Goal: Information Seeking & Learning: Learn about a topic

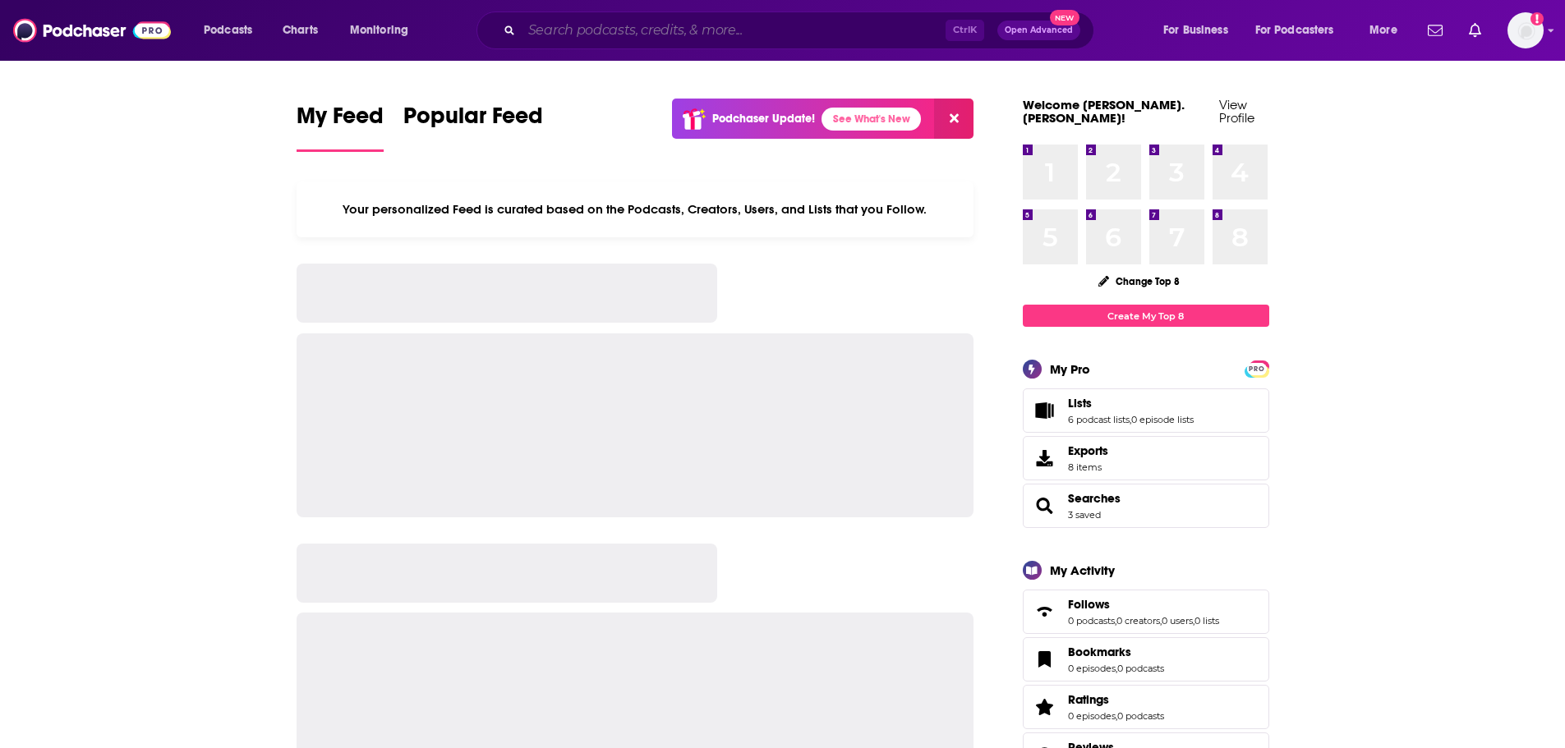
drag, startPoint x: 0, startPoint y: 0, endPoint x: 563, endPoint y: 25, distance: 563.3
click at [563, 25] on input "Search podcasts, credits, & more..." at bounding box center [734, 30] width 424 height 26
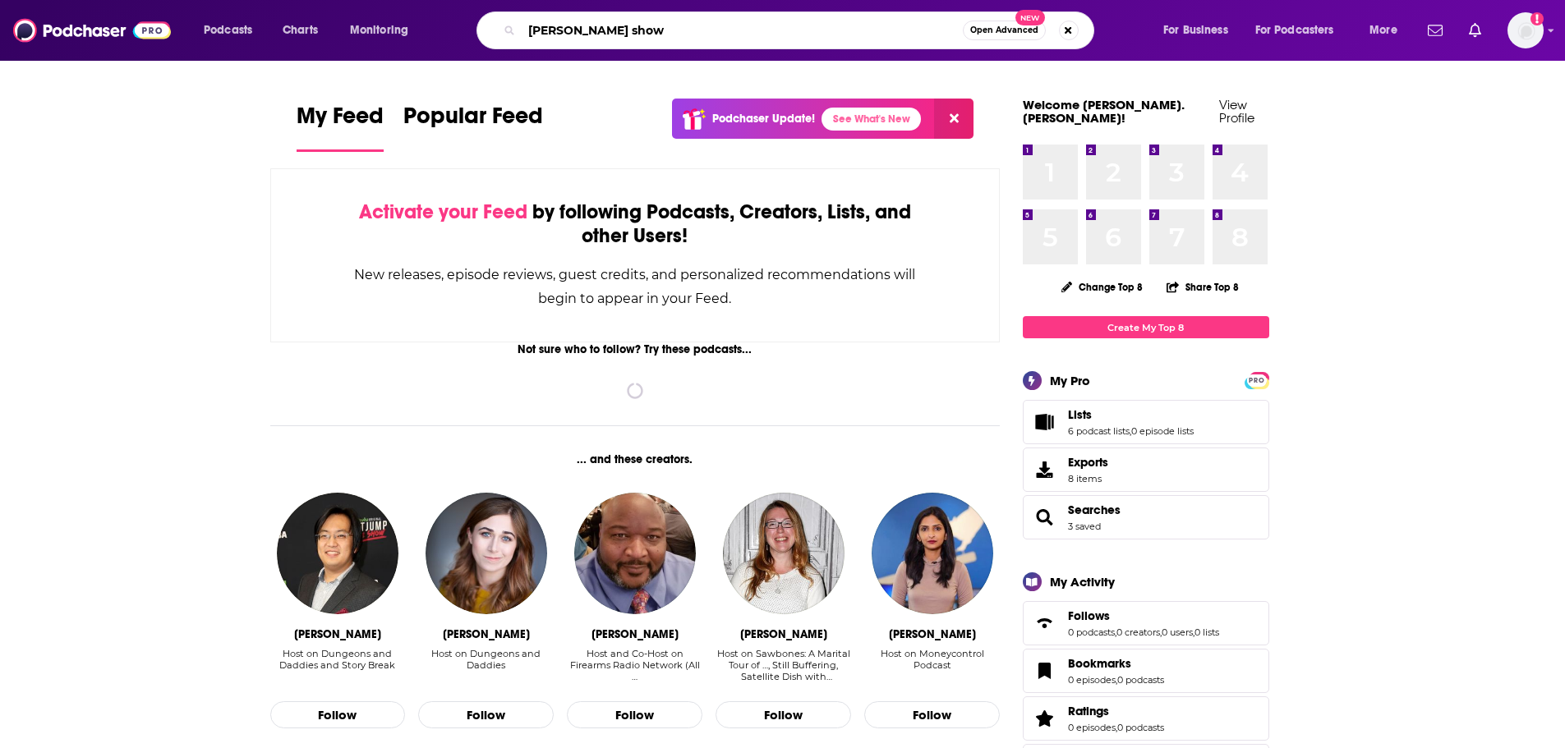
type input "ben shapiro show"
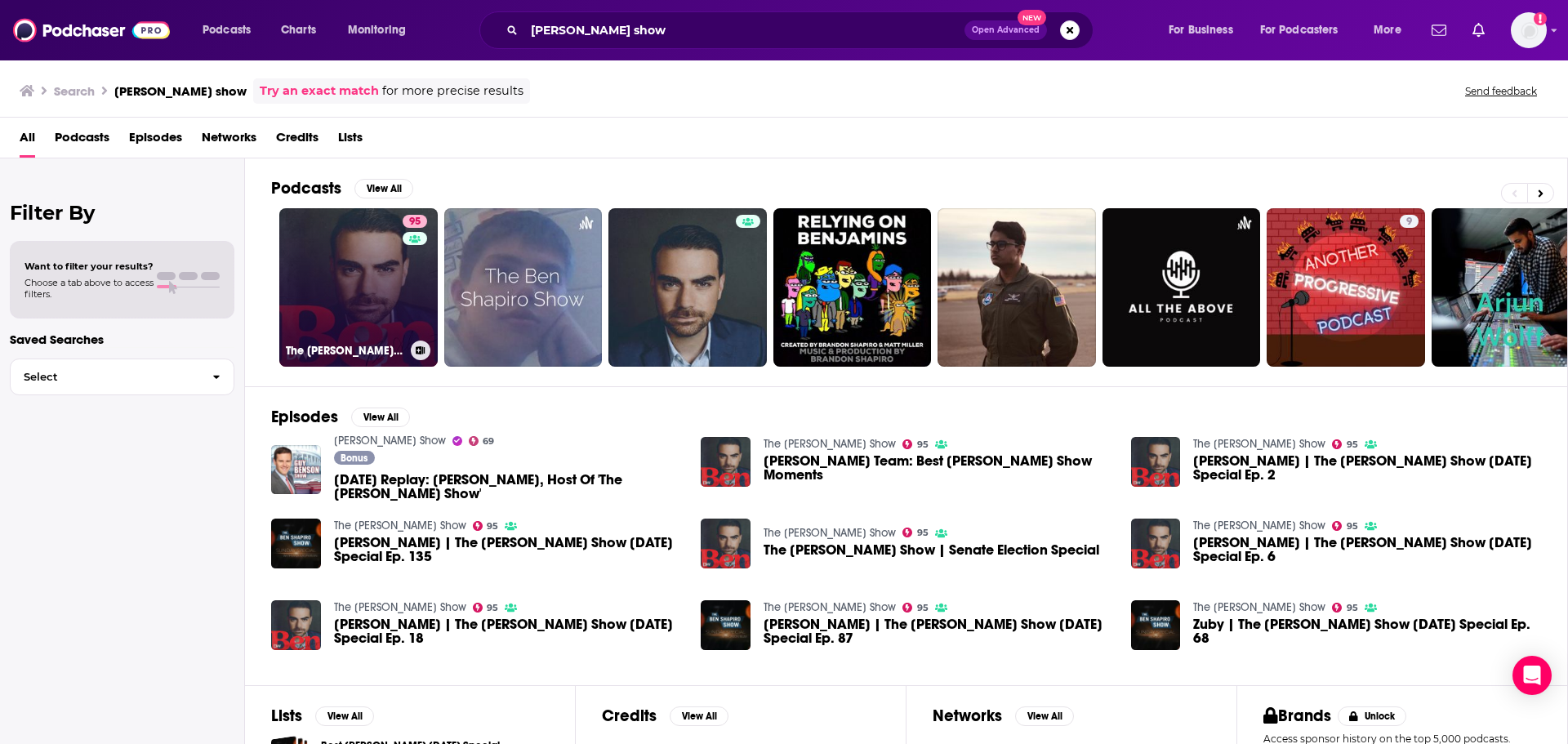
click at [374, 300] on link "95 The Ben Shapiro Show" at bounding box center [358, 286] width 158 height 158
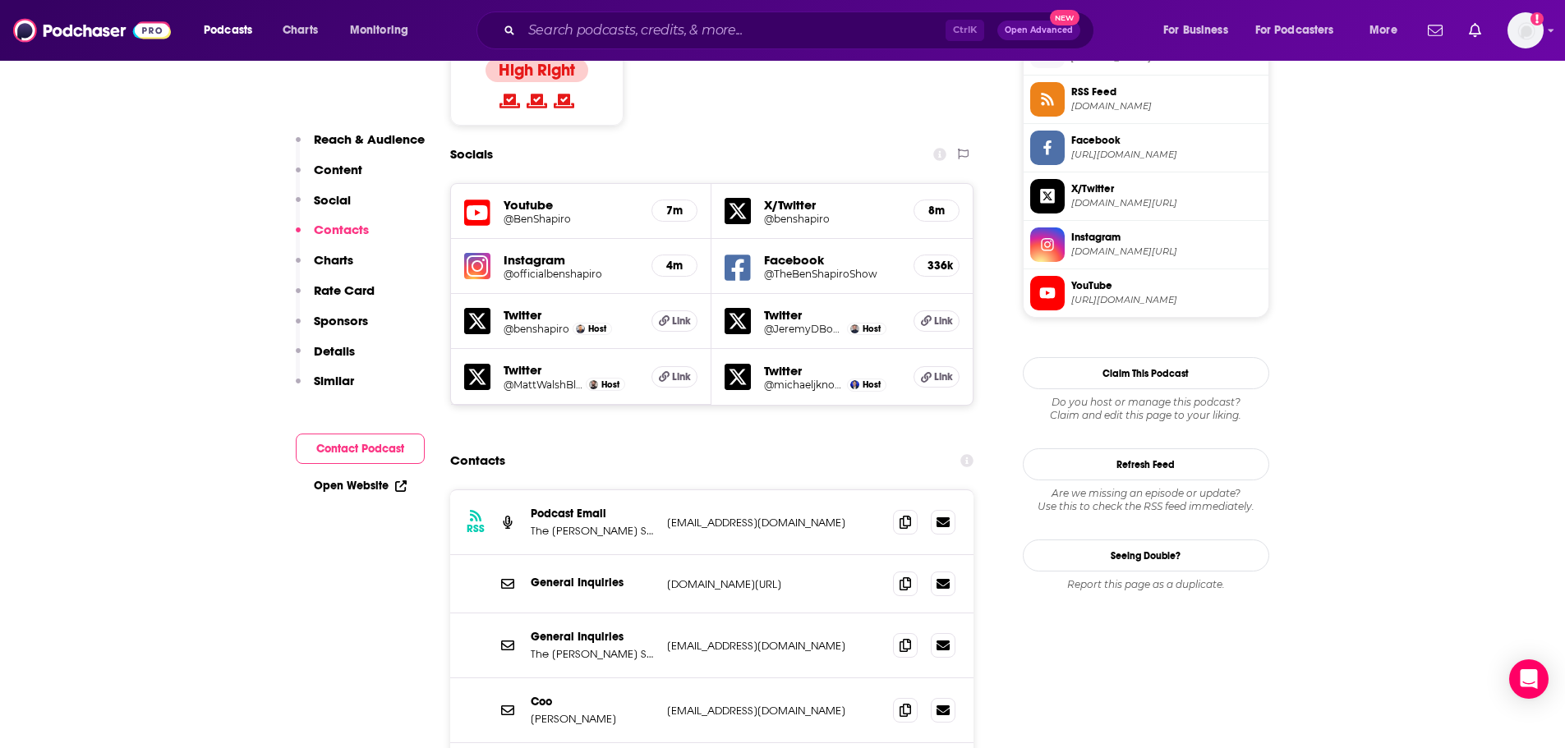
scroll to position [1479, 0]
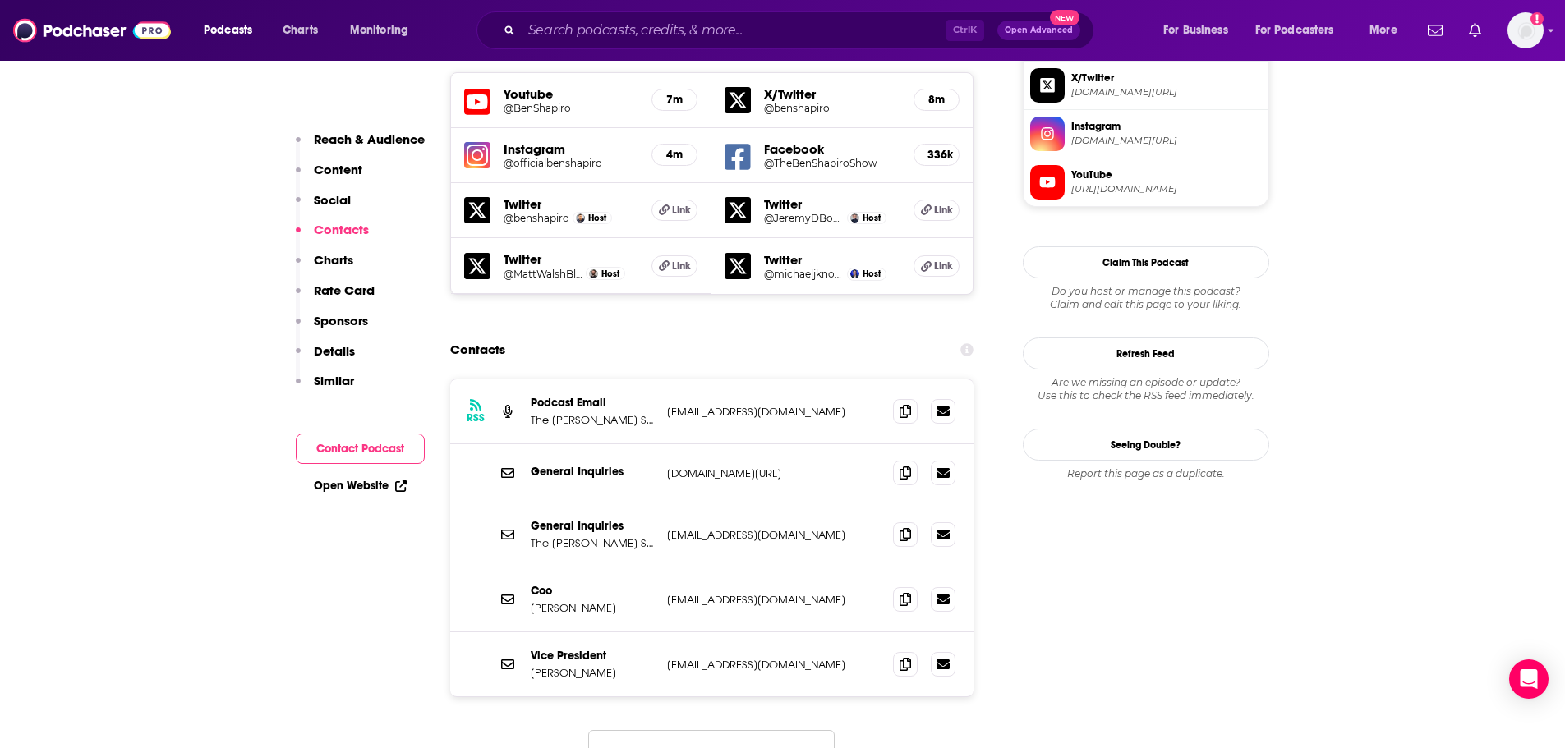
click at [734, 730] on button "Load More..." at bounding box center [711, 752] width 246 height 44
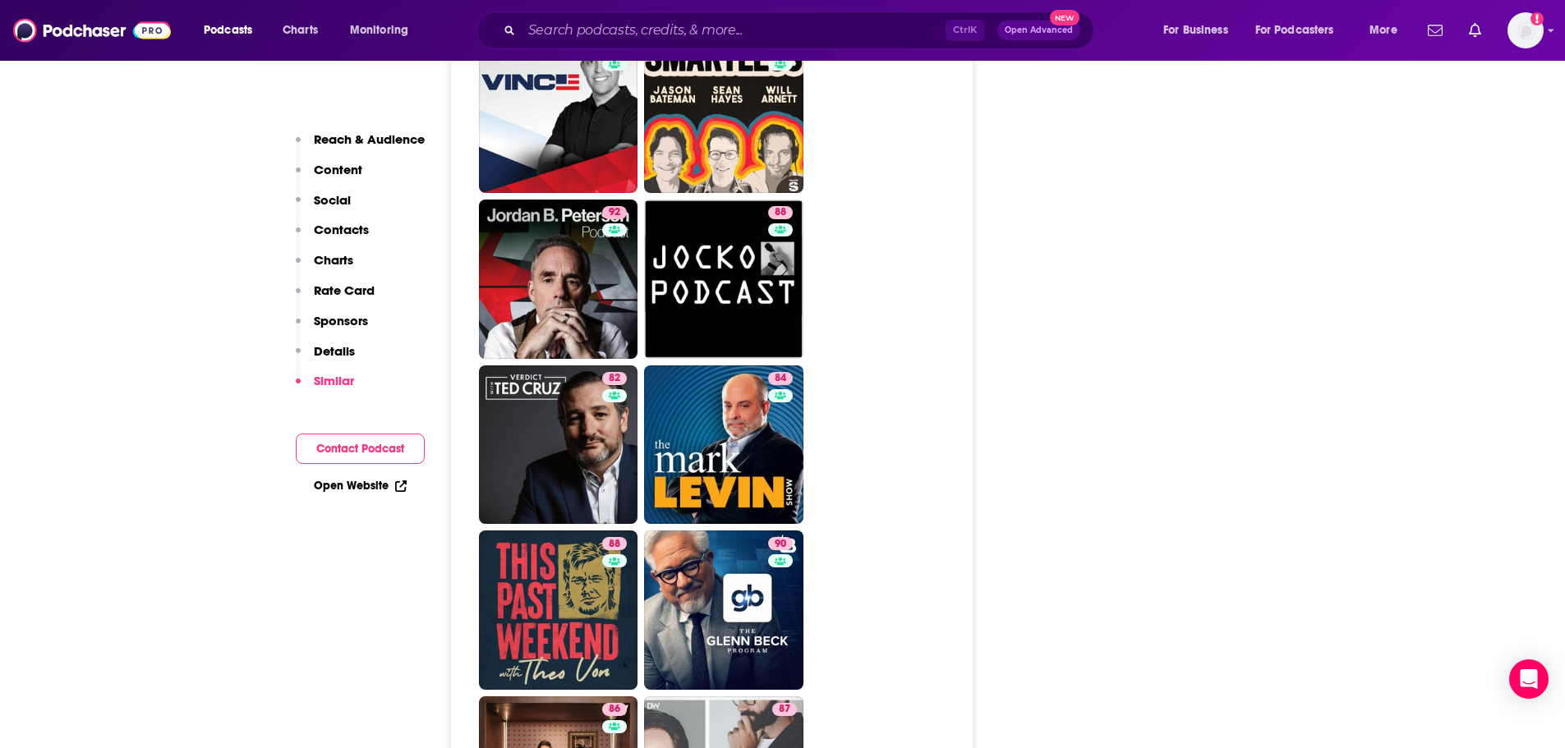
scroll to position [5751, 0]
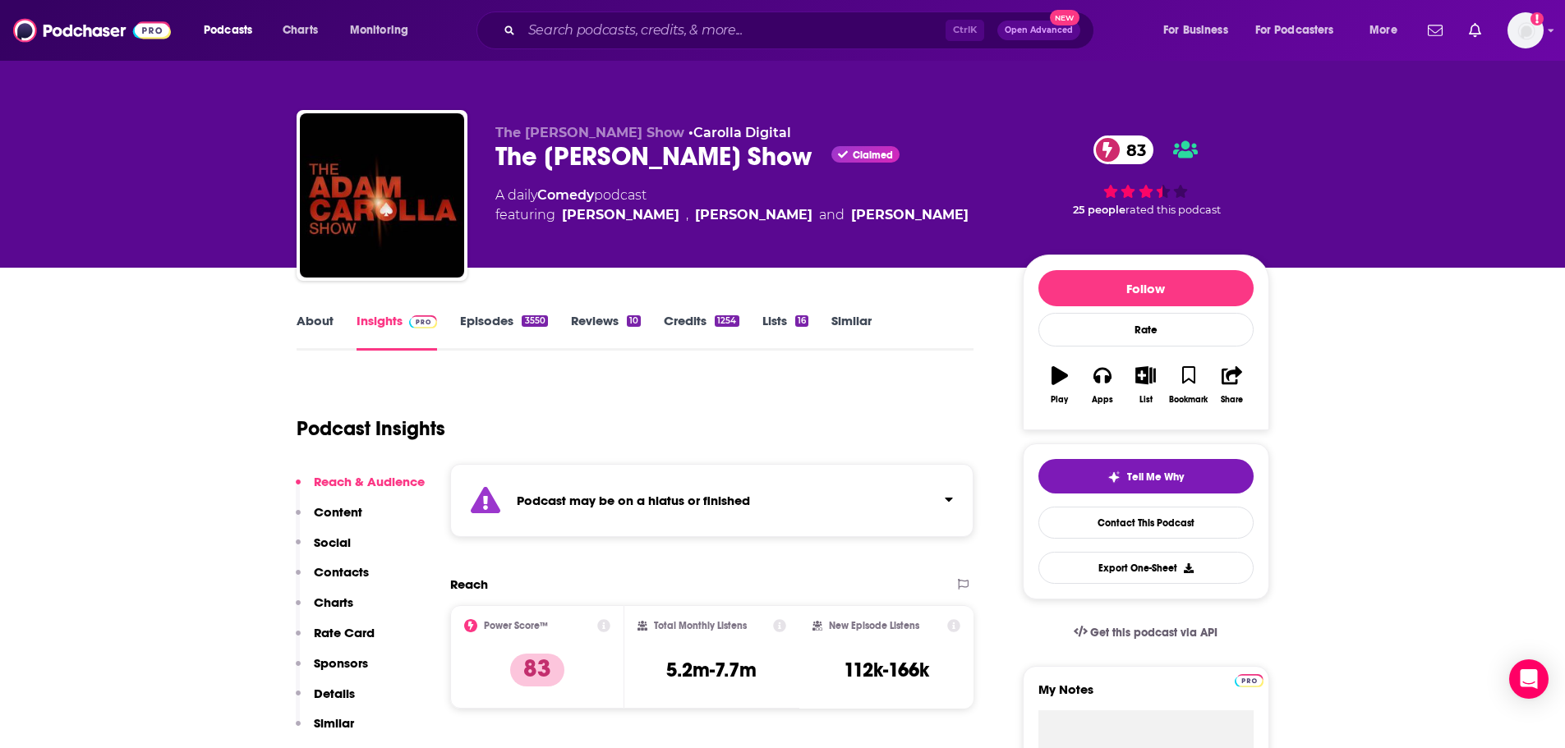
click at [619, 11] on div "Podcasts Charts Monitoring Ctrl K Open Advanced New For Business For Podcasters…" at bounding box center [782, 30] width 1565 height 61
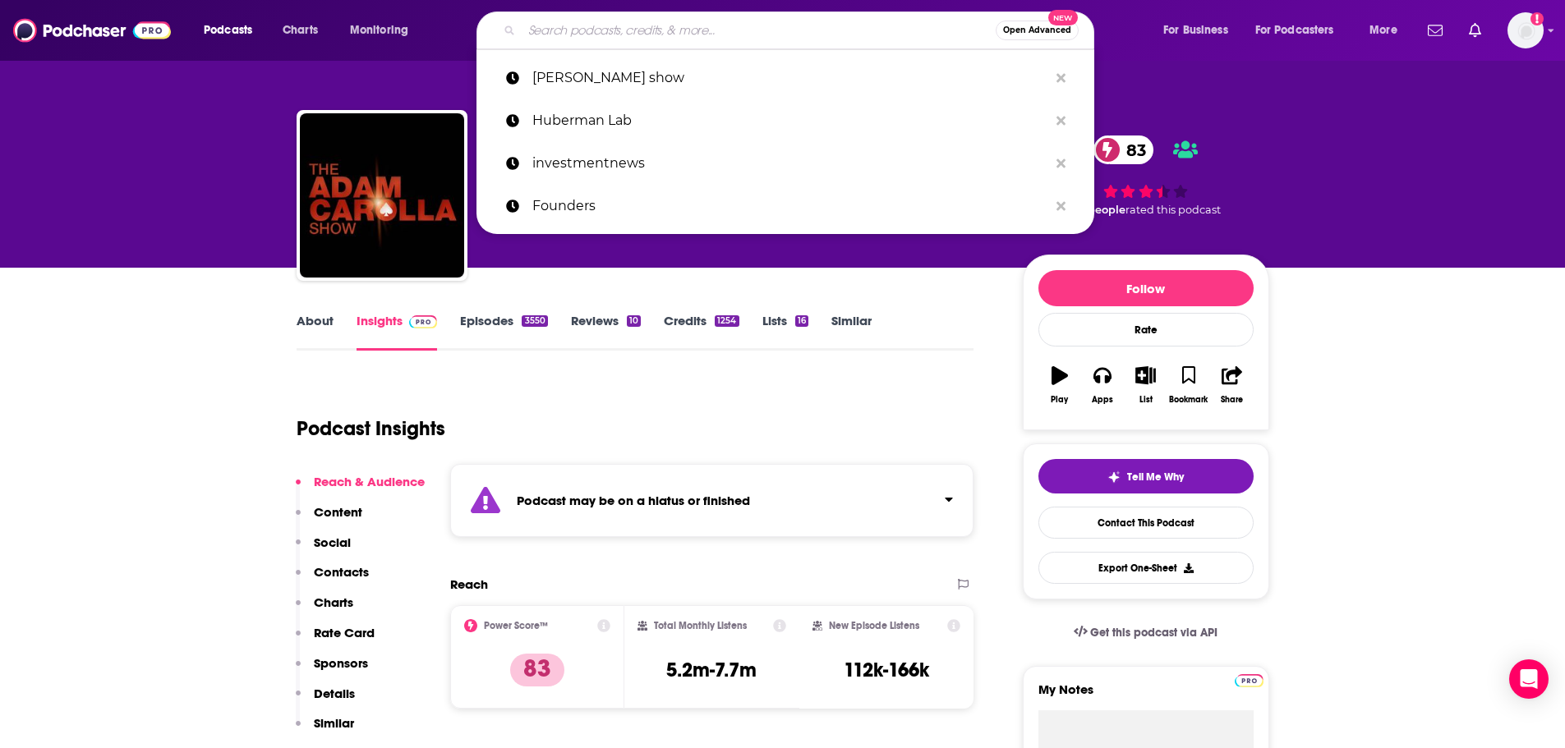
click at [620, 23] on input "Search podcasts, credits, & more..." at bounding box center [759, 30] width 474 height 26
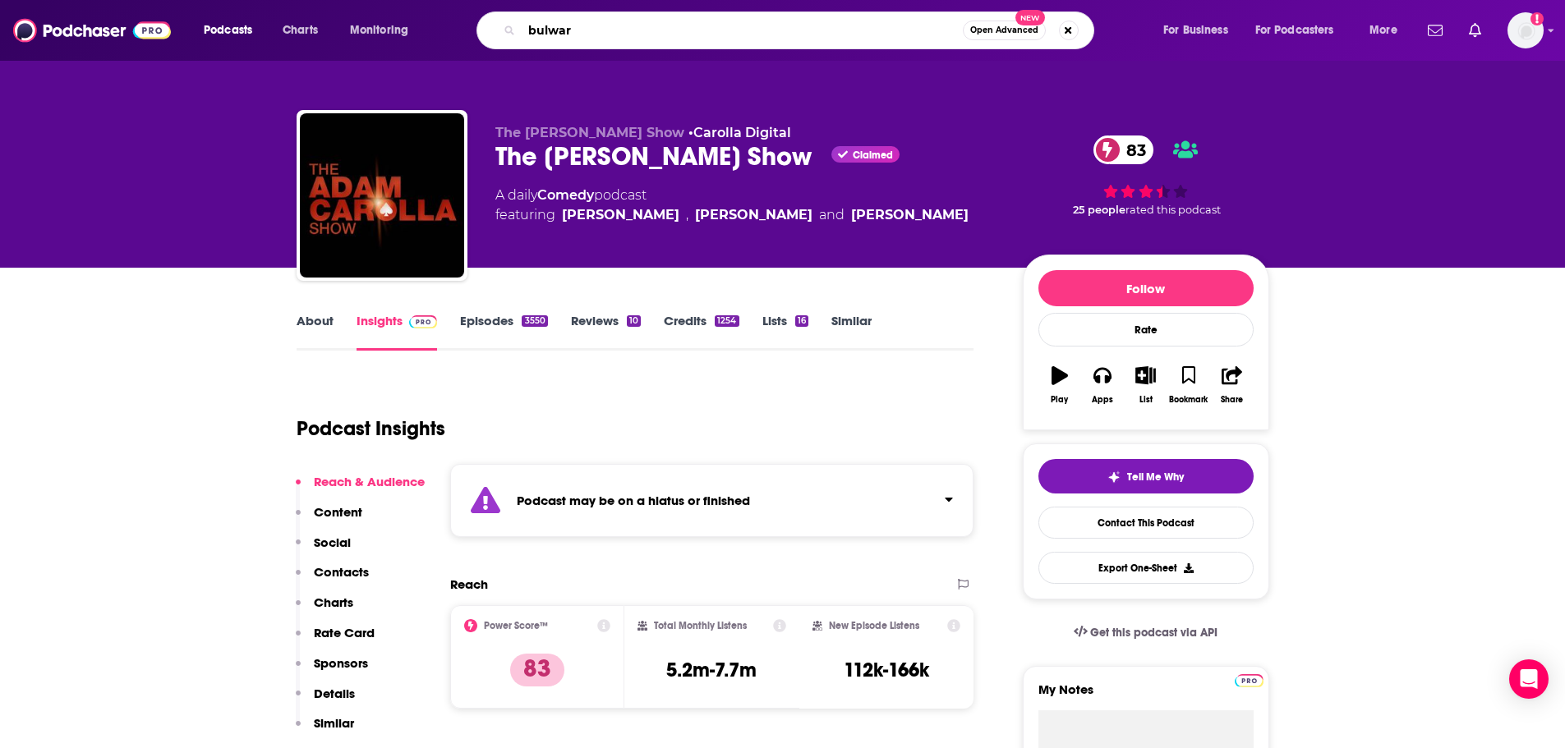
type input "bulwark"
